Goal: Check status: Check status

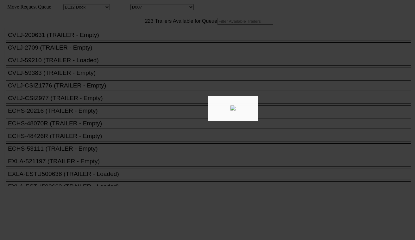
select select "121"
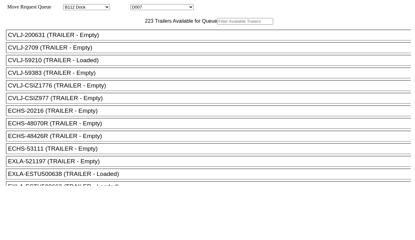
click at [162, 9] on select "D001 D002 D003 D004 D005 D006 D007 D008 D009 D010 D011 D012 D013 D014 D015 D016…" at bounding box center [161, 7] width 63 height 6
select select "3255"
click at [136, 5] on select "D001 D002 D003 D004 D005 D006 D007 D008 D009 D010 D011 D012 D013 D014 D015 D016…" at bounding box center [161, 7] width 63 height 6
click at [217, 25] on input "text" at bounding box center [245, 21] width 56 height 7
paste input "408070R"
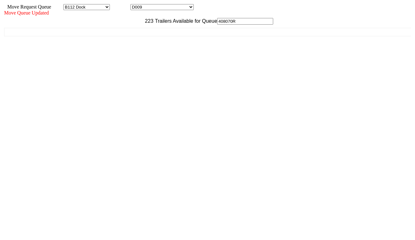
click at [133, 52] on div "CVLJ-200631 (TRAILER - Empty) CVLJ-2709 (TRAILER - Empty) CVLJ-59210 (TRAILER -…" at bounding box center [207, 105] width 406 height 161
click at [217, 25] on input "408070R" at bounding box center [245, 21] width 56 height 7
type input "40"
